Goal: Task Accomplishment & Management: Use online tool/utility

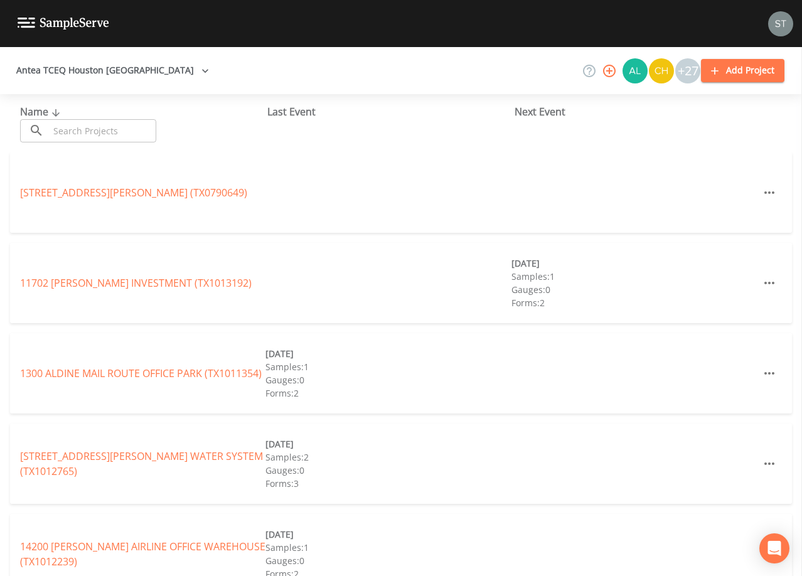
click at [89, 134] on input "text" at bounding box center [102, 130] width 107 height 23
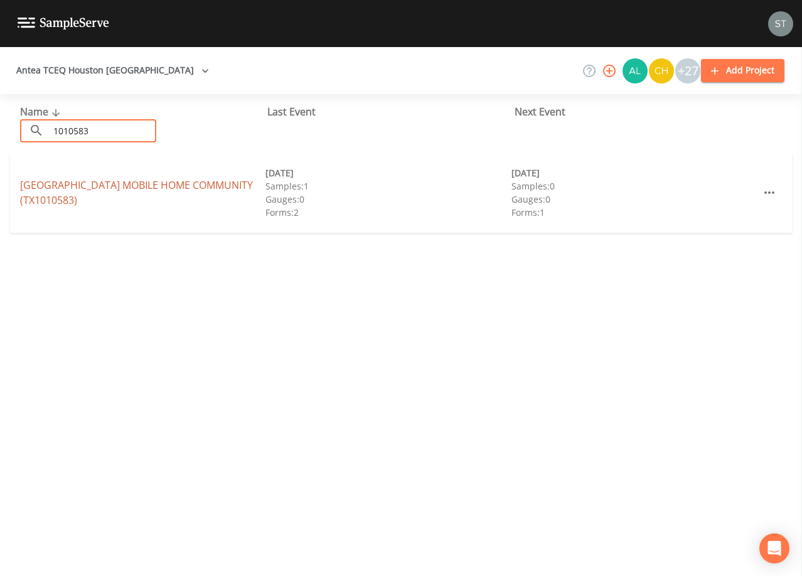
type input "1010583"
click at [161, 188] on link "[GEOGRAPHIC_DATA] MOBILE HOME COMMUNITY (TX1010583)" at bounding box center [136, 192] width 233 height 29
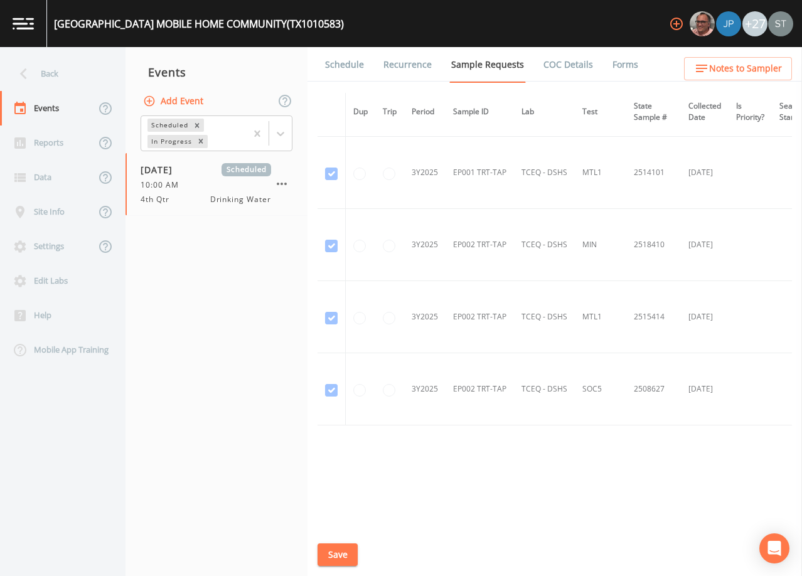
scroll to position [1899, 0]
click at [338, 69] on link "Schedule" at bounding box center [344, 64] width 43 height 35
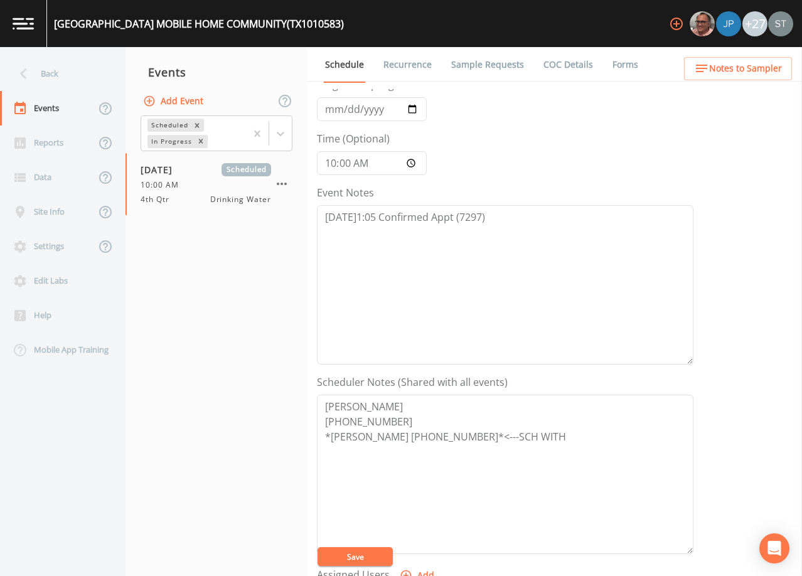
scroll to position [63, 0]
click at [466, 60] on link "Sample Requests" at bounding box center [487, 64] width 77 height 35
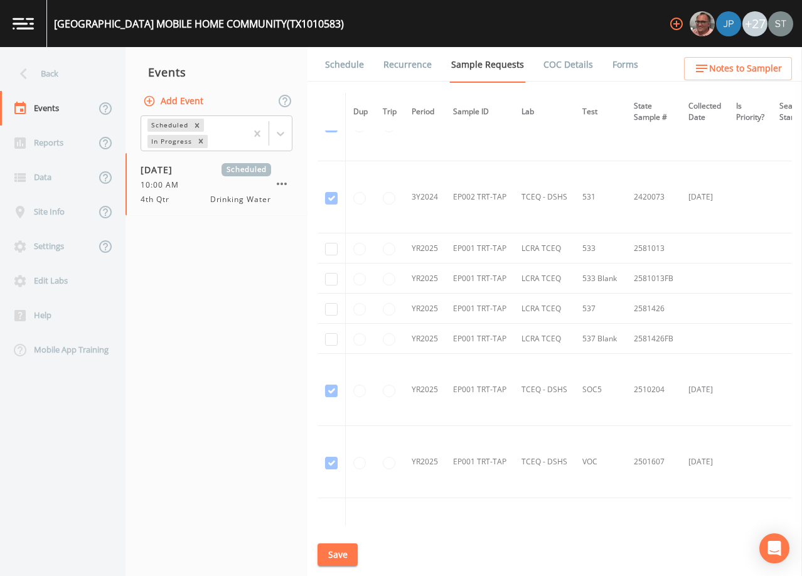
scroll to position [1130, 0]
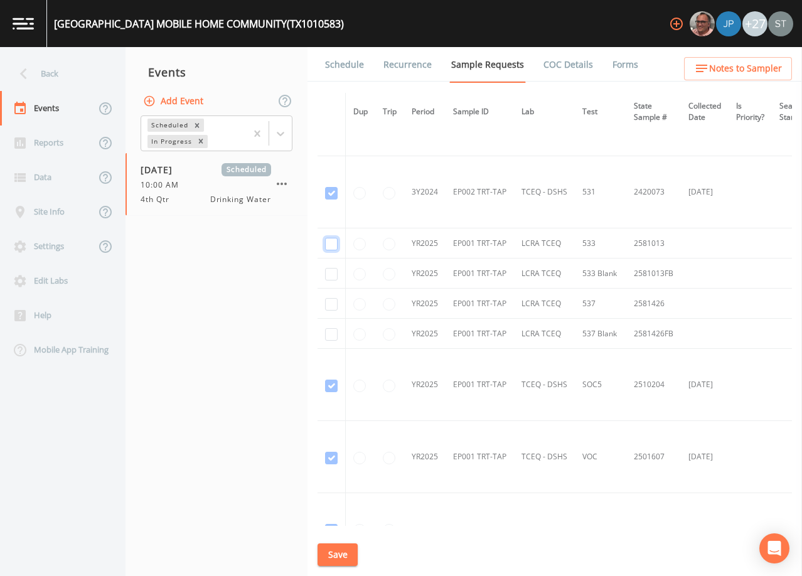
click at [330, 247] on input "checkbox" at bounding box center [331, 244] width 13 height 13
checkbox input "true"
click at [333, 277] on input "checkbox" at bounding box center [331, 274] width 13 height 13
checkbox input "true"
click at [333, 306] on input "checkbox" at bounding box center [331, 304] width 13 height 13
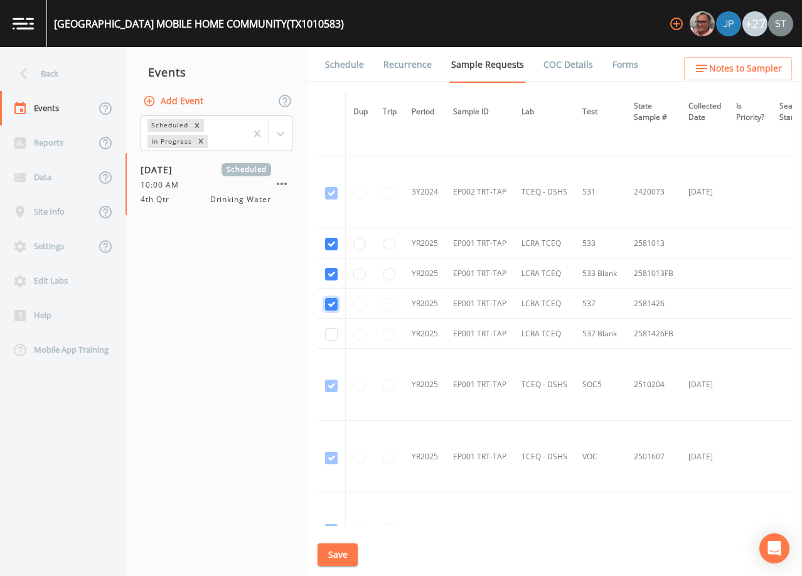
checkbox input "true"
click at [331, 338] on input "checkbox" at bounding box center [331, 334] width 13 height 13
checkbox input "true"
click at [344, 557] on button "Save" at bounding box center [338, 555] width 40 height 23
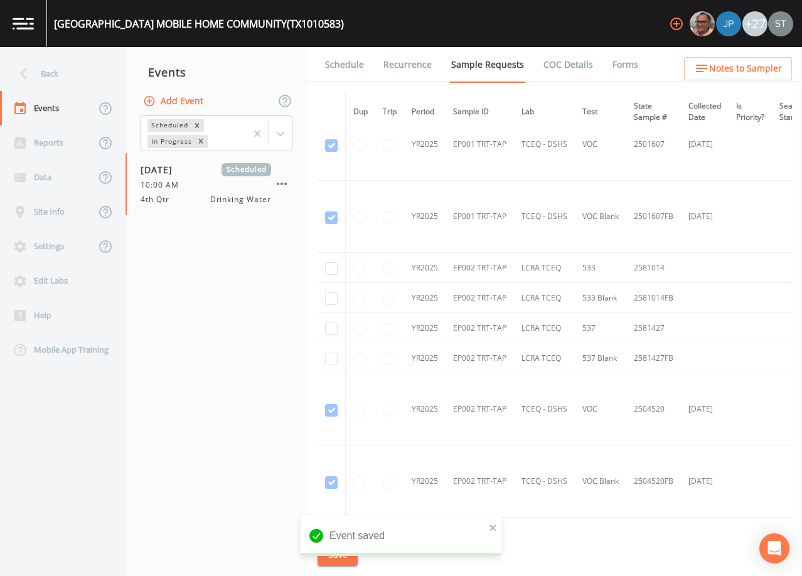
scroll to position [1444, 0]
click at [333, 267] on input "checkbox" at bounding box center [331, 267] width 13 height 13
checkbox input "true"
click at [328, 299] on input "checkbox" at bounding box center [331, 297] width 13 height 13
checkbox input "true"
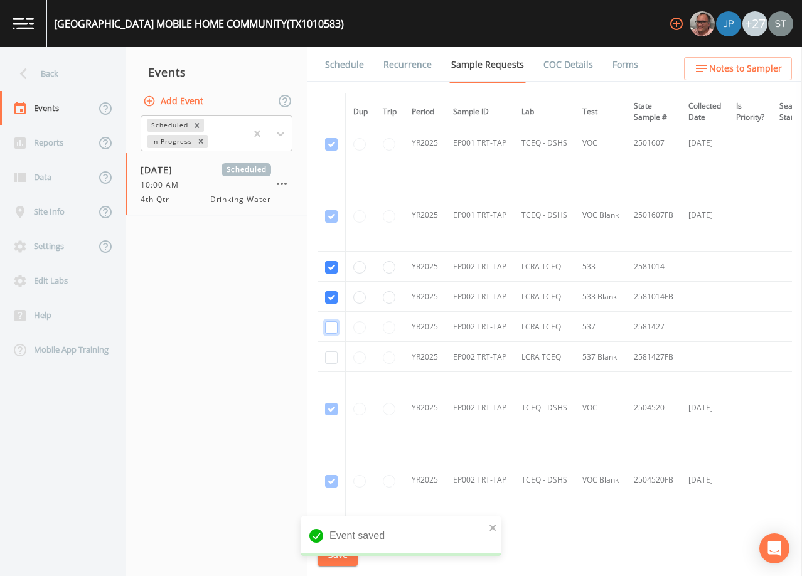
drag, startPoint x: 334, startPoint y: 326, endPoint x: 329, endPoint y: 346, distance: 20.7
click at [333, 328] on input "checkbox" at bounding box center [331, 327] width 13 height 13
checkbox input "true"
click at [328, 356] on input "checkbox" at bounding box center [331, 357] width 13 height 13
checkbox input "true"
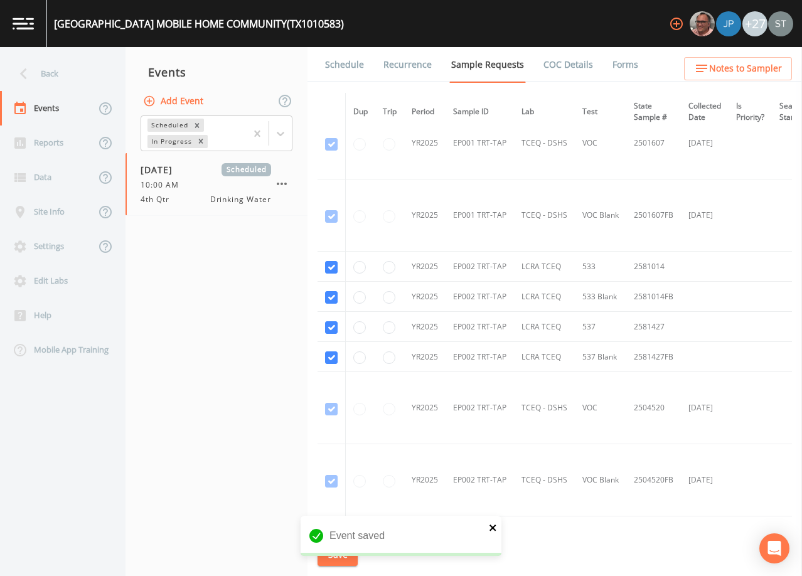
click at [491, 525] on icon "close" at bounding box center [493, 528] width 9 height 10
click at [340, 555] on button "Save" at bounding box center [338, 555] width 40 height 23
click at [340, 552] on button "Save" at bounding box center [338, 555] width 40 height 23
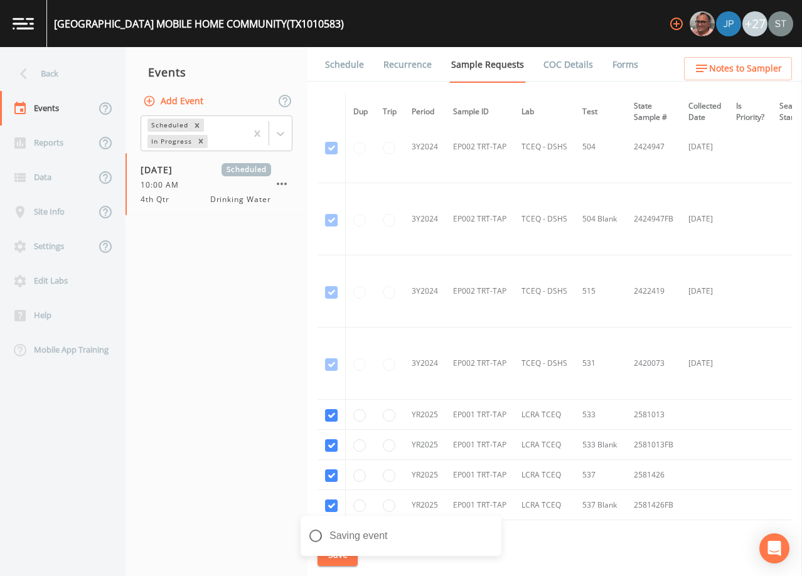
scroll to position [941, 0]
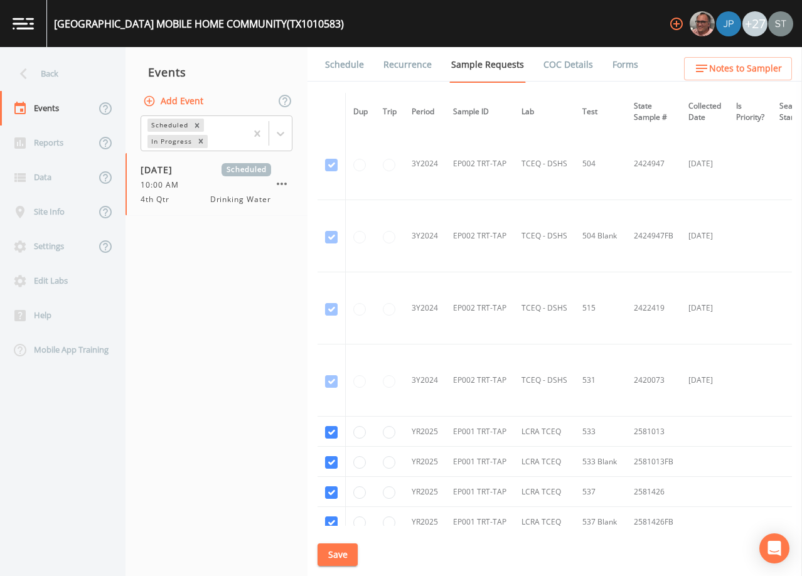
click at [348, 66] on link "Schedule" at bounding box center [344, 64] width 43 height 35
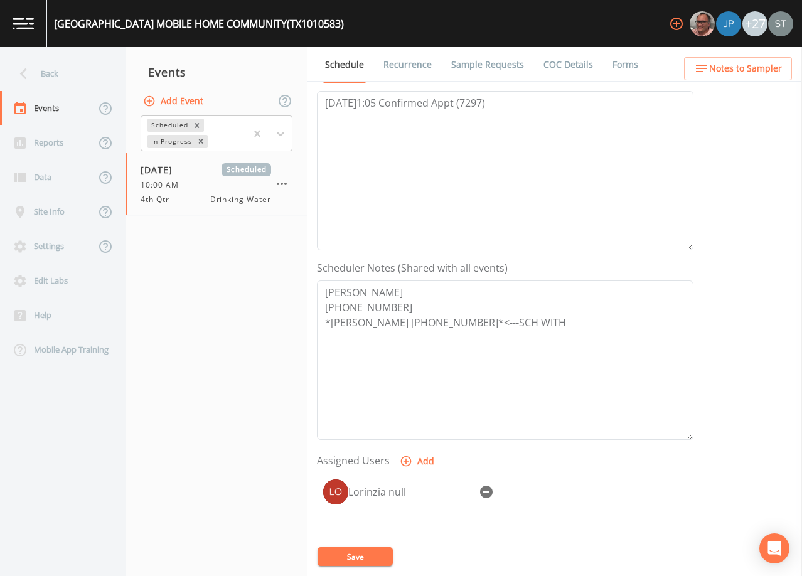
scroll to position [251, 0]
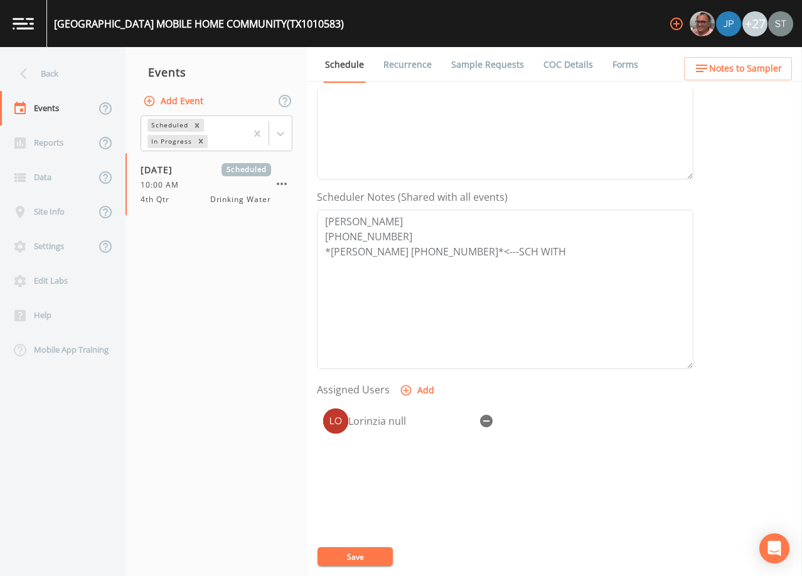
click at [470, 64] on link "Sample Requests" at bounding box center [487, 64] width 77 height 35
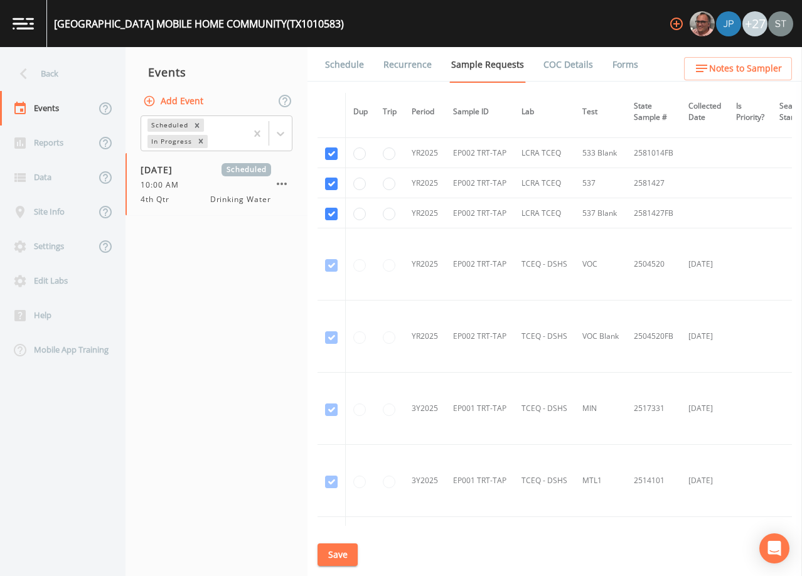
scroll to position [1632, 0]
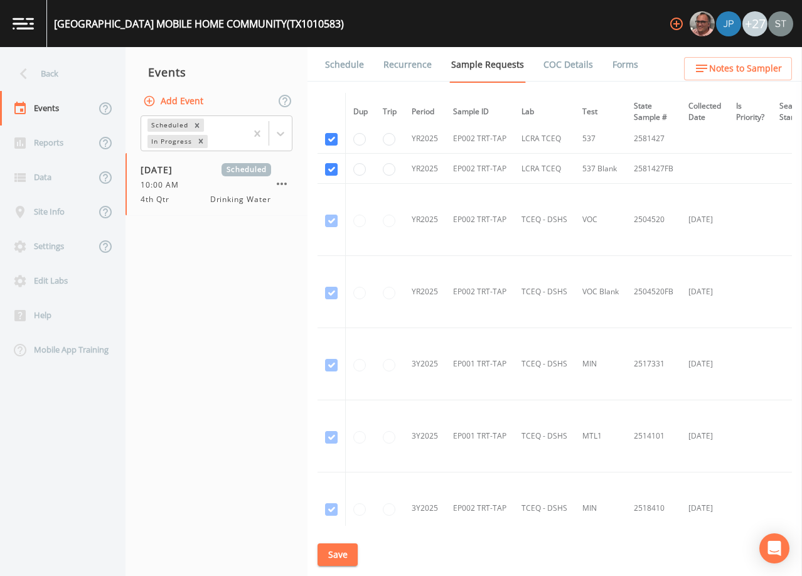
click at [341, 66] on link "Schedule" at bounding box center [344, 64] width 43 height 35
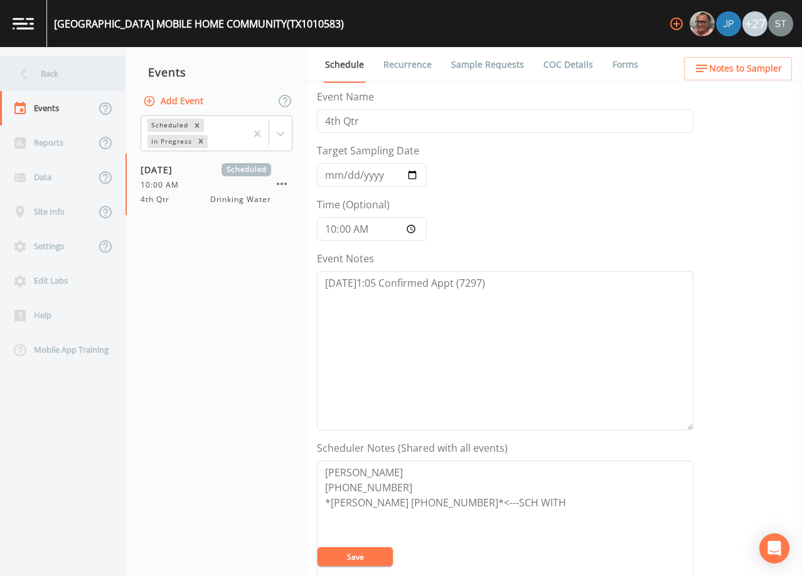
click at [52, 75] on div "Back" at bounding box center [56, 73] width 113 height 35
